Goal: Check status

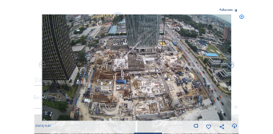
scroll to position [56, 0]
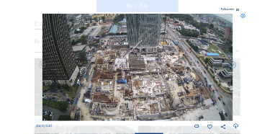
click at [244, 16] on icon at bounding box center [243, 16] width 5 height 5
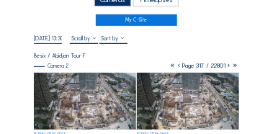
scroll to position [42, 0]
click at [50, 40] on input "[DATE] 13:30" at bounding box center [48, 38] width 28 height 7
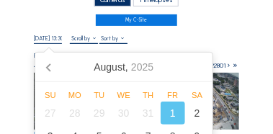
click at [51, 40] on input "[DATE] 13:30" at bounding box center [48, 38] width 28 height 7
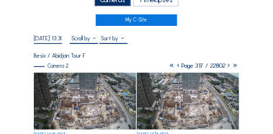
click at [55, 40] on input "[DATE] 13:30" at bounding box center [48, 38] width 28 height 7
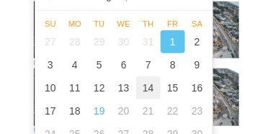
scroll to position [114, 0]
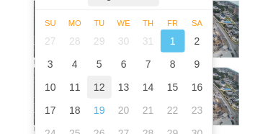
click at [95, 89] on div "12" at bounding box center [99, 87] width 25 height 23
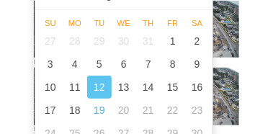
scroll to position [13, 0]
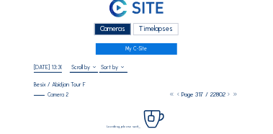
click at [200, 58] on div "Cameras Timelapses My C-Site [DATE] 13:30 Fullscreen Besix / Abidjan Tour F Cam…" at bounding box center [136, 121] width 273 height 268
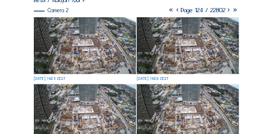
scroll to position [100, 0]
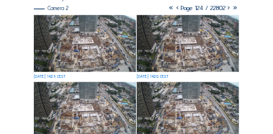
click at [177, 48] on img at bounding box center [188, 43] width 102 height 57
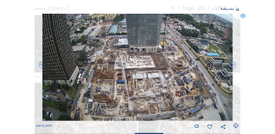
click at [237, 127] on icon at bounding box center [237, 126] width 6 height 7
drag, startPoint x: 242, startPoint y: 84, endPoint x: 236, endPoint y: 94, distance: 12.0
click at [242, 84] on div "Scroll to travel through time | Press 'Alt' Button + Scroll to Zoom | Click and…" at bounding box center [137, 67] width 275 height 134
click at [243, 15] on icon at bounding box center [243, 16] width 5 height 5
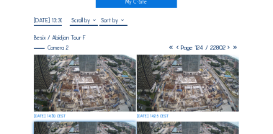
scroll to position [63, 0]
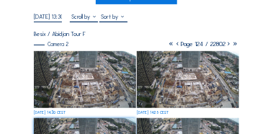
click at [195, 92] on img at bounding box center [188, 79] width 102 height 57
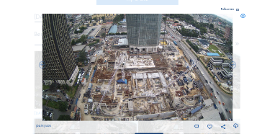
click at [244, 16] on icon at bounding box center [243, 16] width 5 height 5
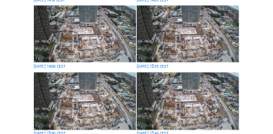
scroll to position [323, 0]
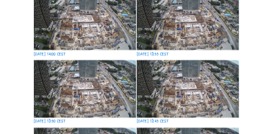
click at [185, 93] on img at bounding box center [188, 89] width 102 height 57
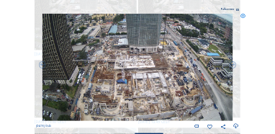
scroll to position [136, 0]
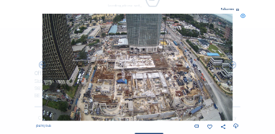
click at [242, 17] on icon at bounding box center [243, 16] width 5 height 5
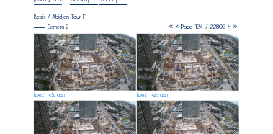
scroll to position [63, 0]
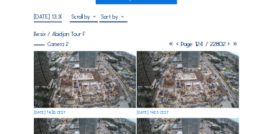
click at [97, 83] on img at bounding box center [85, 79] width 102 height 57
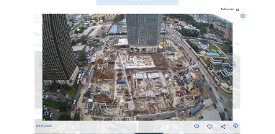
click at [235, 125] on icon at bounding box center [237, 126] width 6 height 7
click at [256, 61] on div "Scroll to travel through time | Press 'Alt' Button + Scroll to Zoom | Click and…" at bounding box center [137, 67] width 275 height 134
click at [242, 19] on div "Scroll to travel through time | Press 'Alt' Button + Scroll to Zoom | Click and…" at bounding box center [137, 67] width 275 height 134
click at [243, 15] on icon at bounding box center [243, 16] width 5 height 5
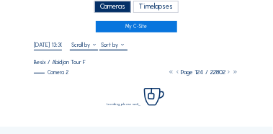
scroll to position [58, 0]
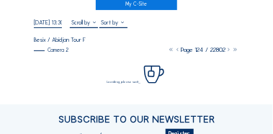
click at [53, 23] on input "[DATE] 13:30" at bounding box center [48, 22] width 28 height 7
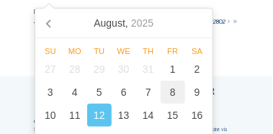
scroll to position [87, 0]
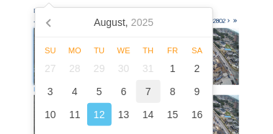
click at [153, 94] on div "7" at bounding box center [148, 91] width 25 height 23
type input "[DATE] 13:30"
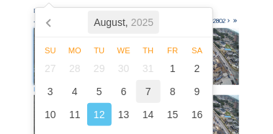
scroll to position [13, 0]
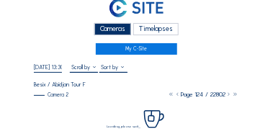
click at [234, 36] on div "Cameras Timelapses" at bounding box center [136, 30] width 205 height 16
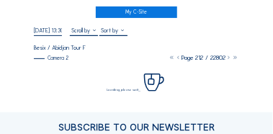
scroll to position [49, 0]
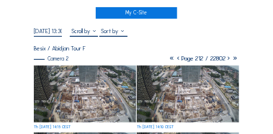
click at [99, 97] on img at bounding box center [85, 94] width 102 height 57
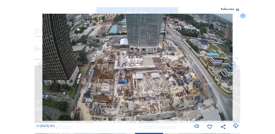
click at [238, 125] on icon at bounding box center [237, 126] width 6 height 7
drag, startPoint x: 257, startPoint y: 63, endPoint x: 251, endPoint y: 57, distance: 9.2
click at [257, 63] on div "Scroll to travel through time | Press 'Alt' Button + Scroll to Zoom | Click and…" at bounding box center [137, 67] width 275 height 134
click at [238, 126] on icon at bounding box center [237, 126] width 6 height 7
click at [118, 79] on img at bounding box center [138, 67] width 191 height 107
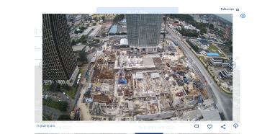
drag, startPoint x: 244, startPoint y: 17, endPoint x: 133, endPoint y: 29, distance: 111.7
click at [244, 17] on icon at bounding box center [243, 16] width 5 height 5
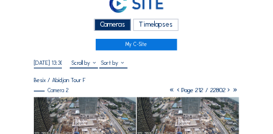
scroll to position [0, 0]
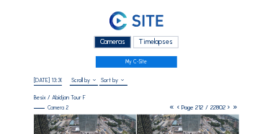
click at [45, 84] on input "[DATE] 13:30" at bounding box center [48, 79] width 28 height 7
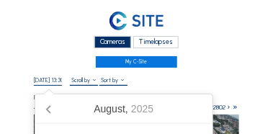
click at [112, 42] on div "Cameras" at bounding box center [112, 42] width 37 height 12
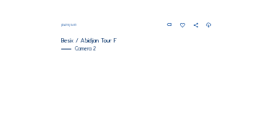
scroll to position [216, 0]
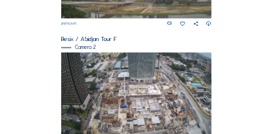
click at [139, 105] on img at bounding box center [136, 95] width 151 height 85
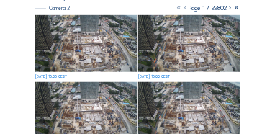
scroll to position [101, 0]
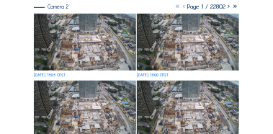
click at [108, 29] on img at bounding box center [85, 42] width 102 height 57
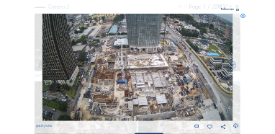
click at [237, 127] on icon at bounding box center [237, 126] width 6 height 7
